Goal: Transaction & Acquisition: Purchase product/service

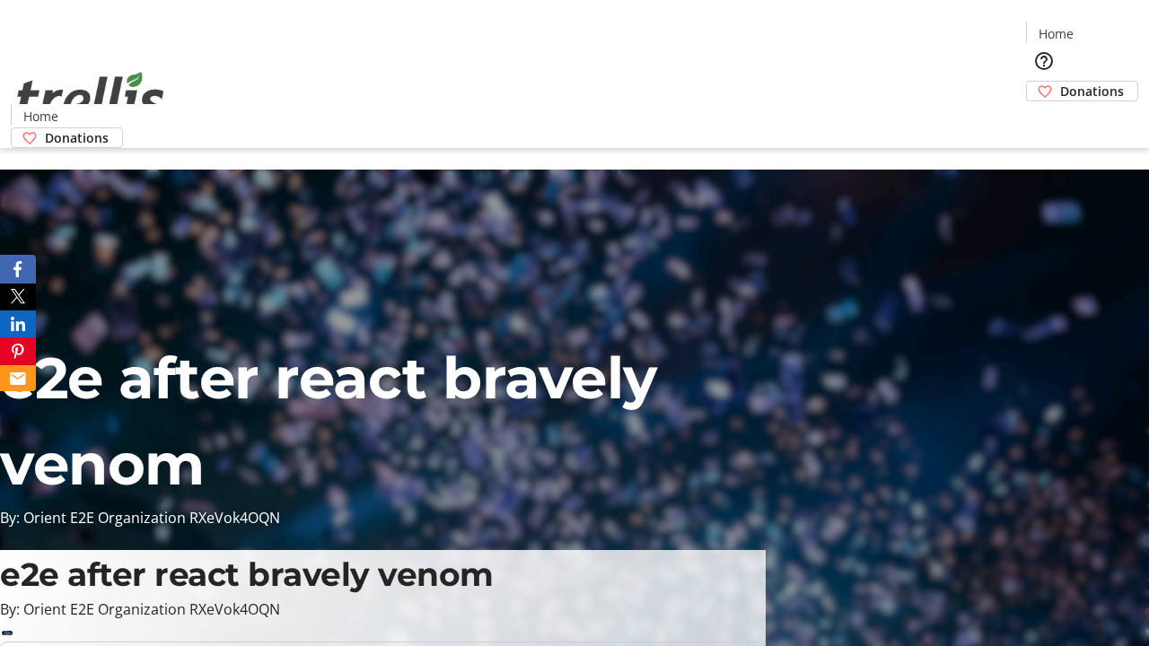
click at [1060, 82] on span "Donations" at bounding box center [1092, 91] width 64 height 19
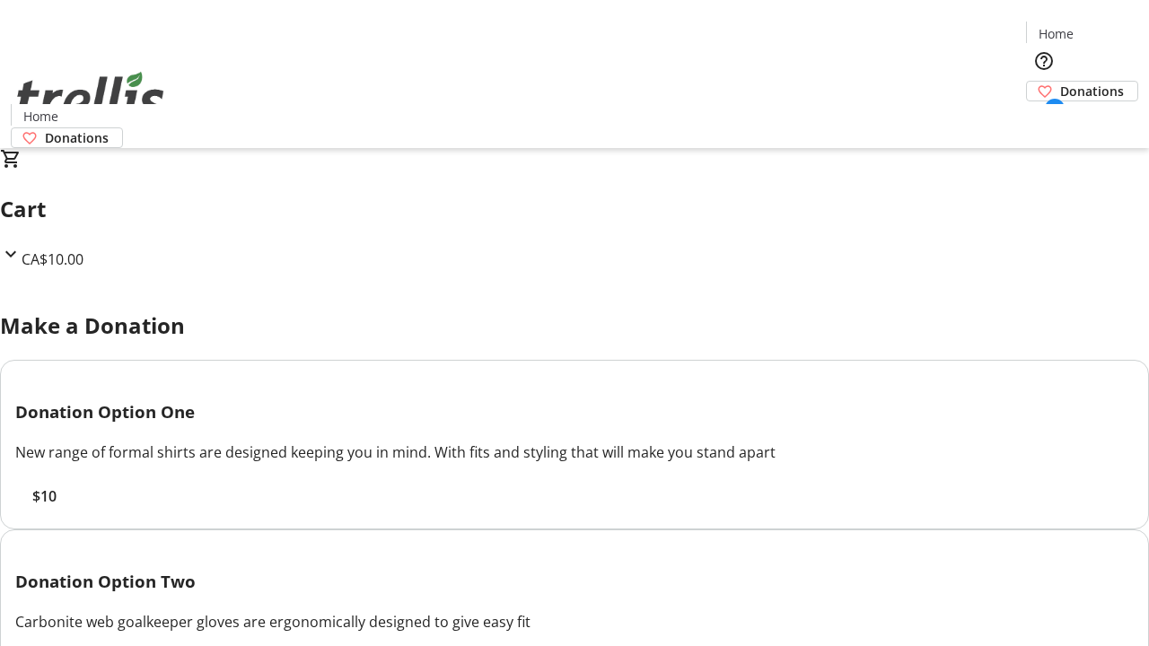
select select "CA"
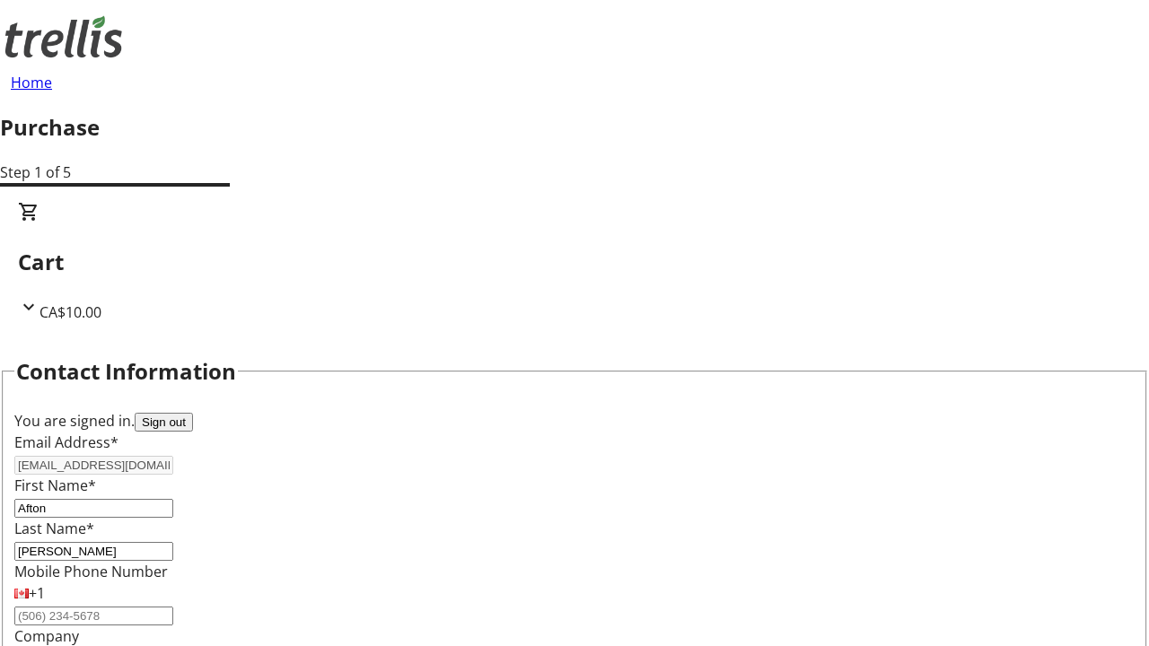
type input "[STREET_ADDRESS][PERSON_NAME]"
type input "Kelowna"
select select "BC"
type input "Kelowna"
type input "V1Y 0C2"
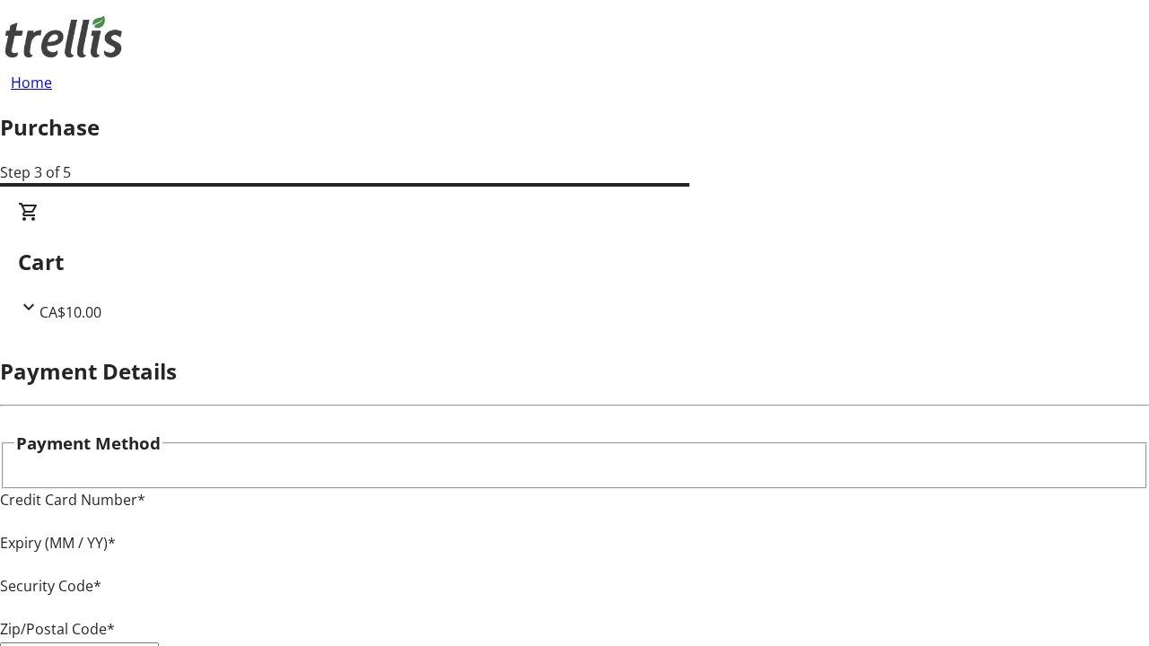
type input "V1Y 0C2"
